Goal: Task Accomplishment & Management: Complete application form

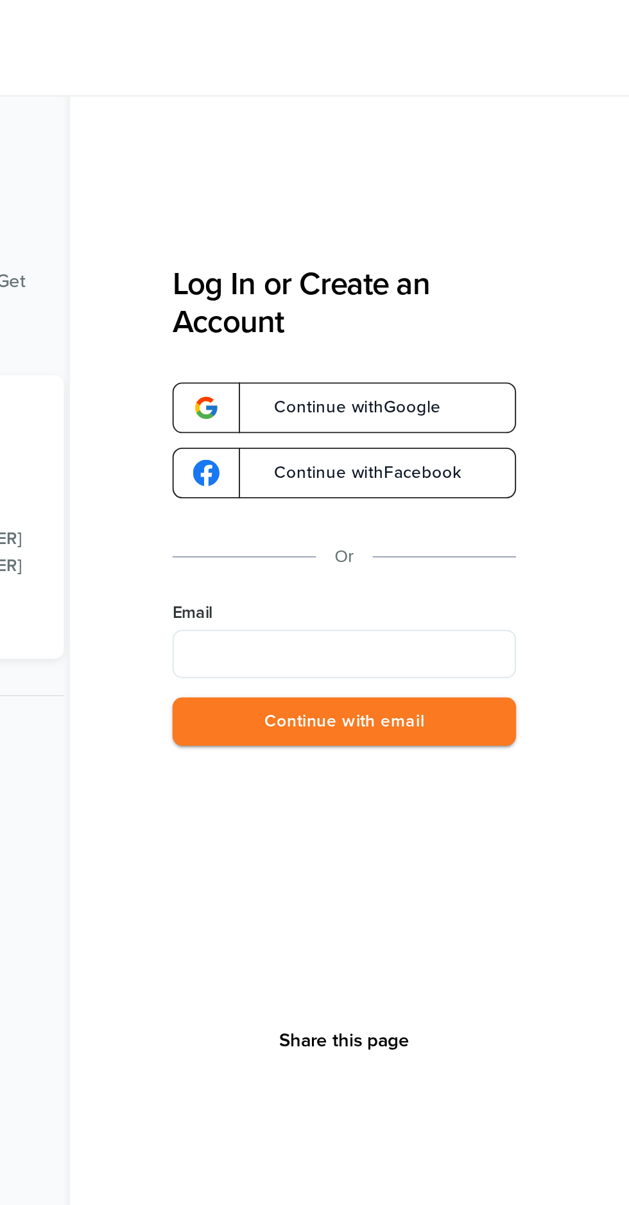
click at [487, 352] on input "Email" at bounding box center [477, 348] width 183 height 26
type input "**********"
click at [548, 381] on button "Continue with email" at bounding box center [477, 384] width 183 height 26
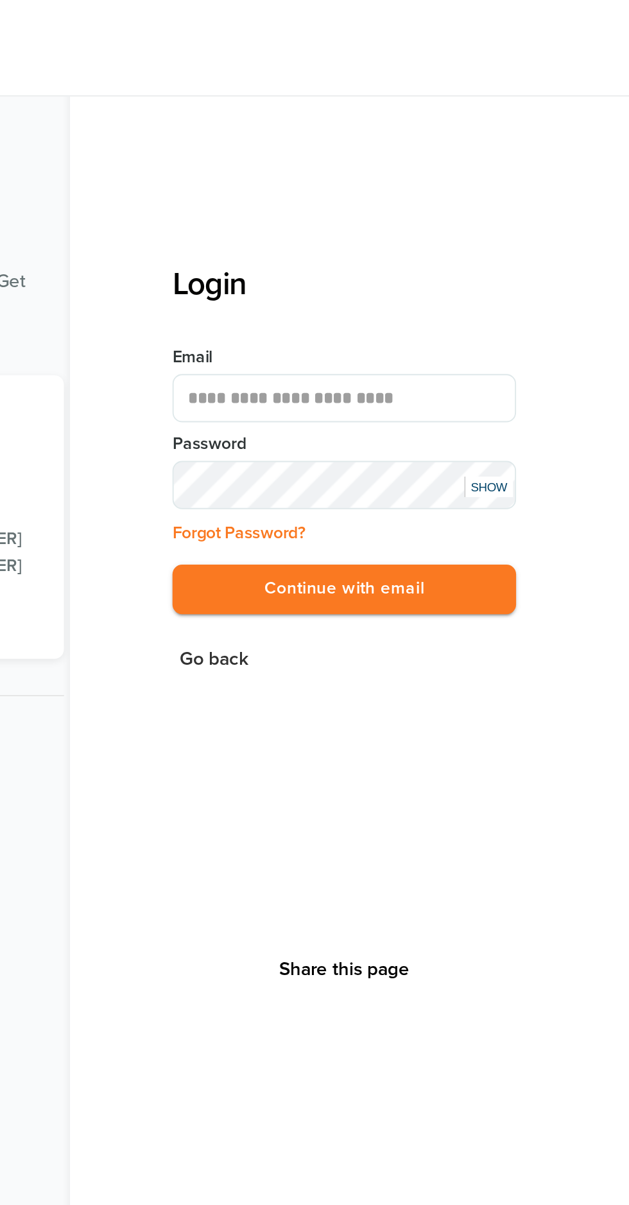
click at [538, 310] on button "Continue with email" at bounding box center [477, 314] width 183 height 26
